Goal: Use online tool/utility: Utilize a website feature to perform a specific function

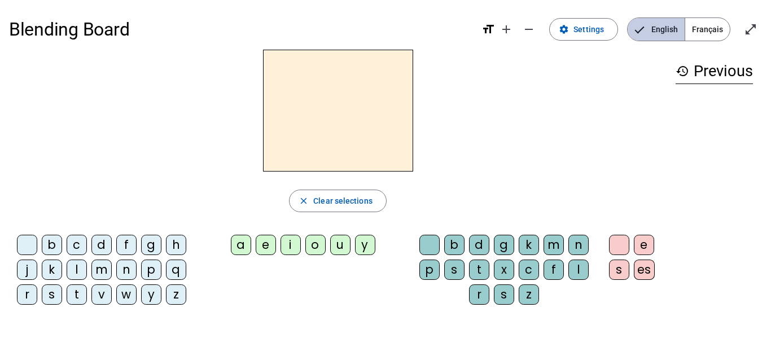
click at [684, 23] on span "English" at bounding box center [656, 29] width 57 height 23
click at [696, 29] on span "Français" at bounding box center [708, 29] width 45 height 23
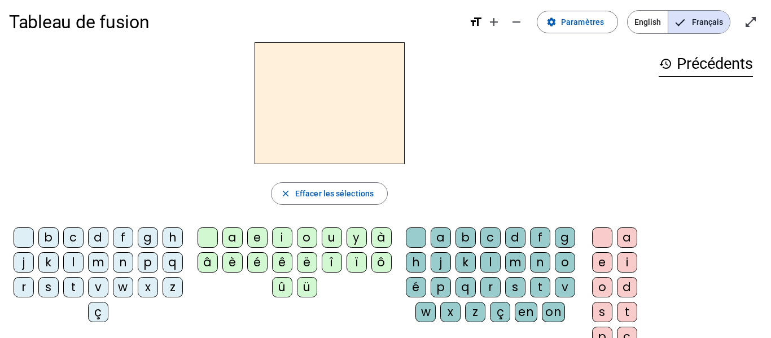
scroll to position [8, 0]
click at [84, 261] on div "l" at bounding box center [73, 262] width 20 height 20
click at [256, 236] on div "e" at bounding box center [257, 237] width 20 height 20
click at [334, 236] on div "u" at bounding box center [332, 237] width 20 height 20
click at [84, 289] on div "t" at bounding box center [73, 287] width 20 height 20
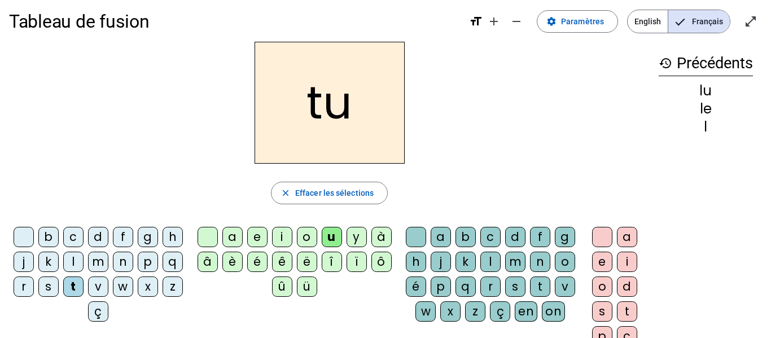
click at [108, 234] on div "d" at bounding box center [98, 237] width 20 height 20
click at [257, 241] on div "e" at bounding box center [257, 237] width 20 height 20
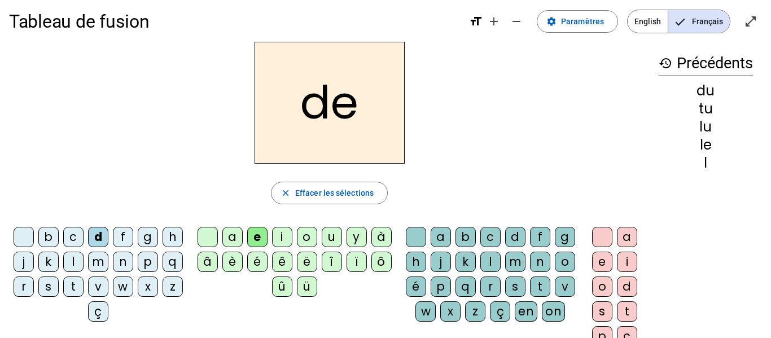
click at [84, 290] on div "t" at bounding box center [73, 287] width 20 height 20
click at [234, 233] on div "a" at bounding box center [233, 237] width 20 height 20
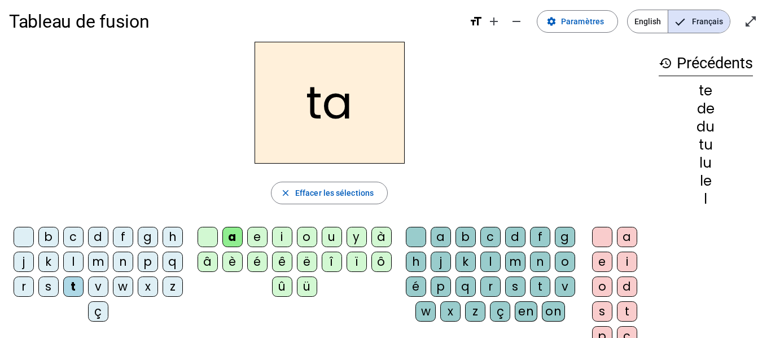
click at [84, 263] on div "l" at bounding box center [73, 262] width 20 height 20
click at [258, 229] on div "e" at bounding box center [257, 237] width 20 height 20
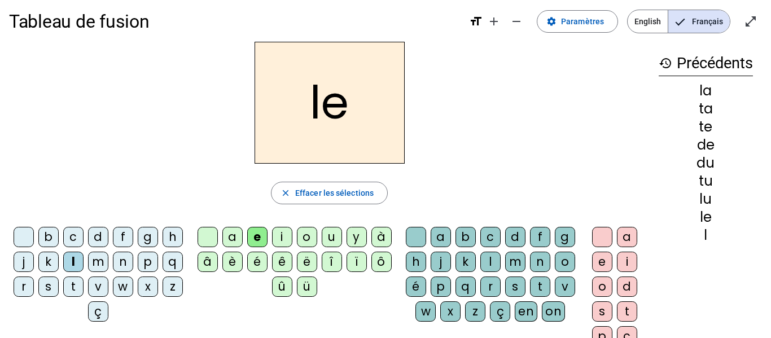
click at [330, 235] on div "u" at bounding box center [332, 237] width 20 height 20
click at [108, 237] on div "d" at bounding box center [98, 237] width 20 height 20
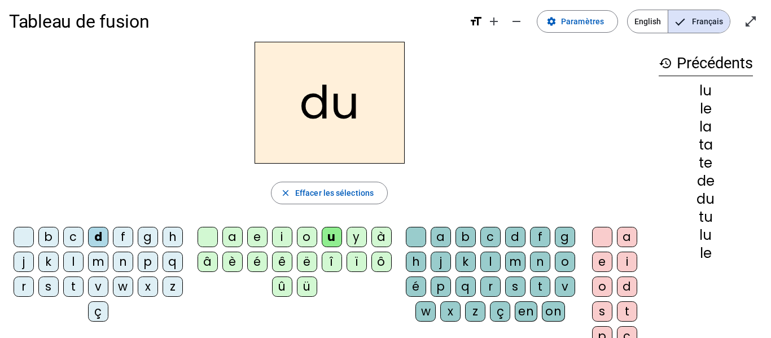
click at [254, 241] on div "e" at bounding box center [257, 237] width 20 height 20
click at [226, 238] on div "a" at bounding box center [233, 237] width 20 height 20
click at [84, 286] on div "t" at bounding box center [73, 287] width 20 height 20
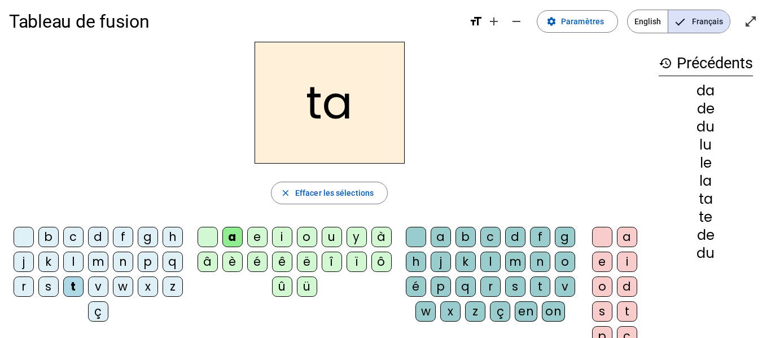
click at [258, 233] on div "e" at bounding box center [257, 237] width 20 height 20
click at [331, 241] on div "u" at bounding box center [332, 237] width 20 height 20
